Goal: Task Accomplishment & Management: Use online tool/utility

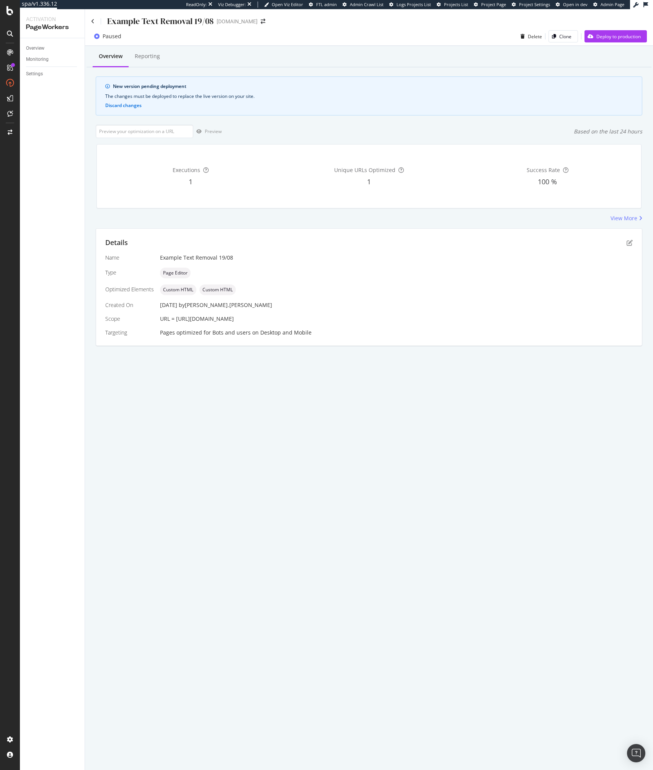
click at [184, 320] on span "URL = https://www.twinkl.com/resources/kindergarten-usa/math-kindergarten-usa/p…" at bounding box center [197, 318] width 74 height 7
click at [234, 317] on span "URL = [URL][DOMAIN_NAME]" at bounding box center [197, 318] width 74 height 7
copy span "https://www.twinkl.com/resources/kindergarten-usa/math-kindergarten-usa/problem…"
click at [393, 474] on div "Example Text Removal 19/08 twinkl.com Paused Delete Clone Deploy to production …" at bounding box center [369, 389] width 568 height 761
